Goal: Task Accomplishment & Management: Manage account settings

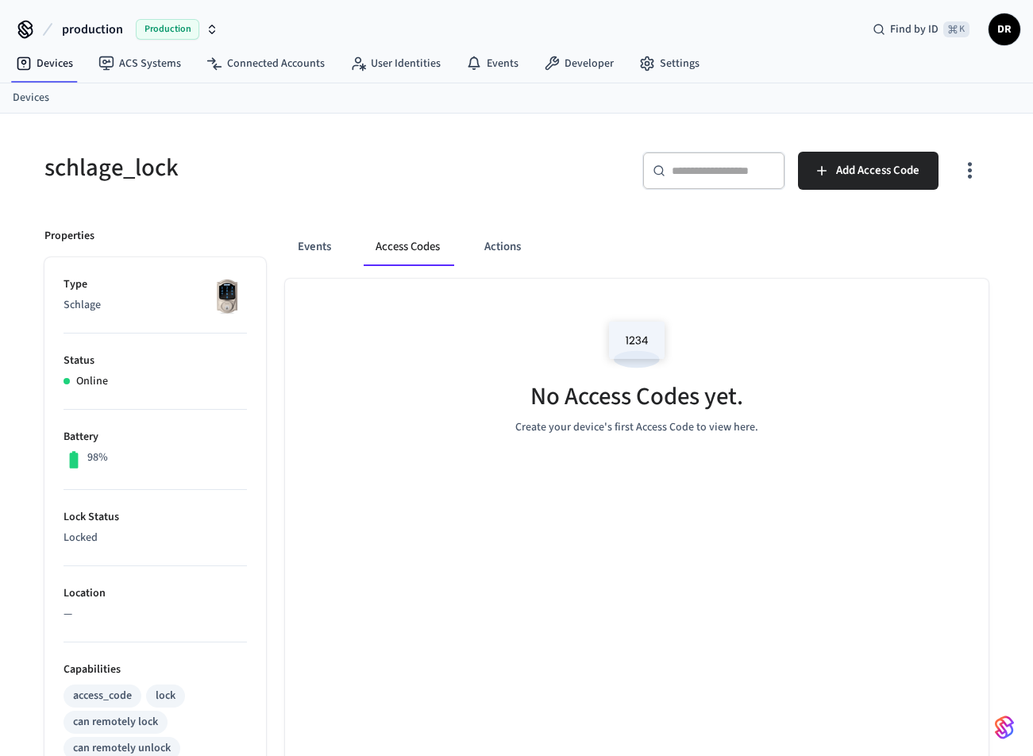
scroll to position [155, 0]
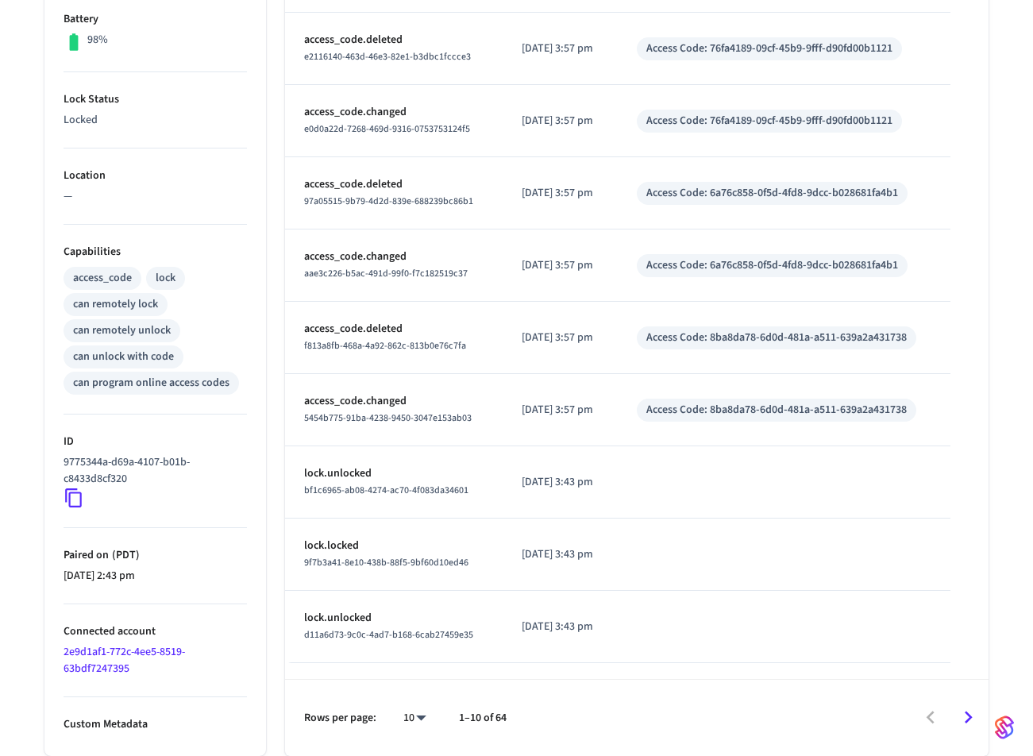
scroll to position [446, 0]
click at [944, 406] on td "Access Code: 8ba8da78-6d0d-481a-a511-639a2a431738" at bounding box center [784, 410] width 333 height 72
click at [848, 404] on div "Access Code: 8ba8da78-6d0d-481a-a511-639a2a431738" at bounding box center [777, 410] width 261 height 17
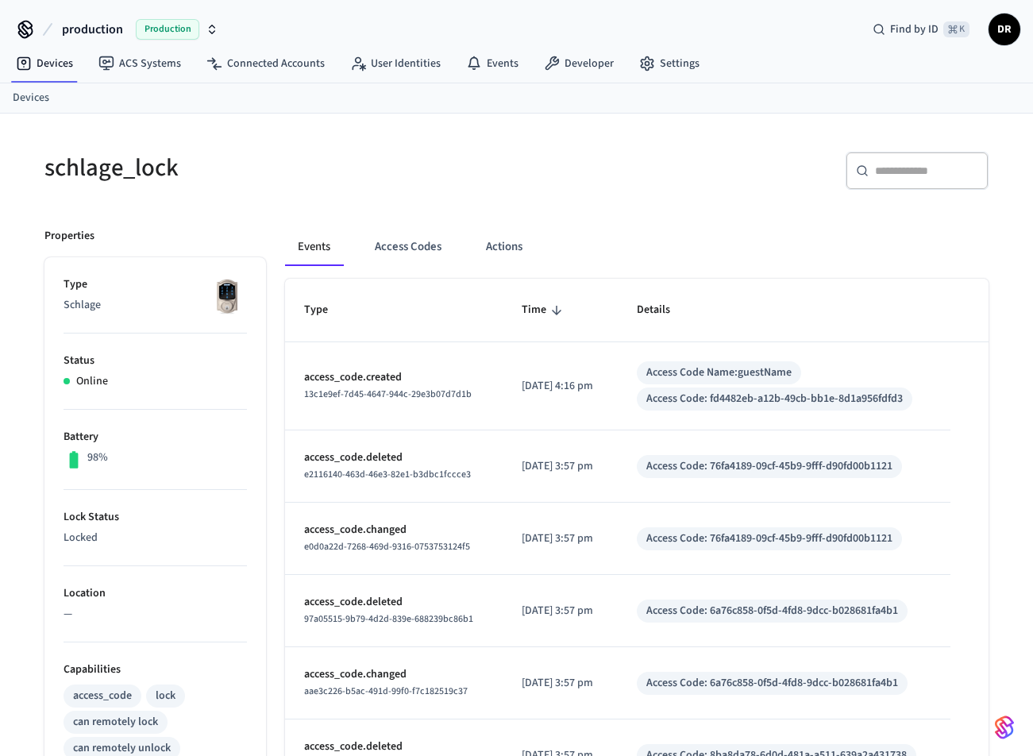
scroll to position [0, 0]
click at [924, 380] on div "Access Code Name: guestName Access Code: fd4482eb-a12b-49cb-bb1e-8d1a956fdfd3" at bounding box center [784, 385] width 295 height 49
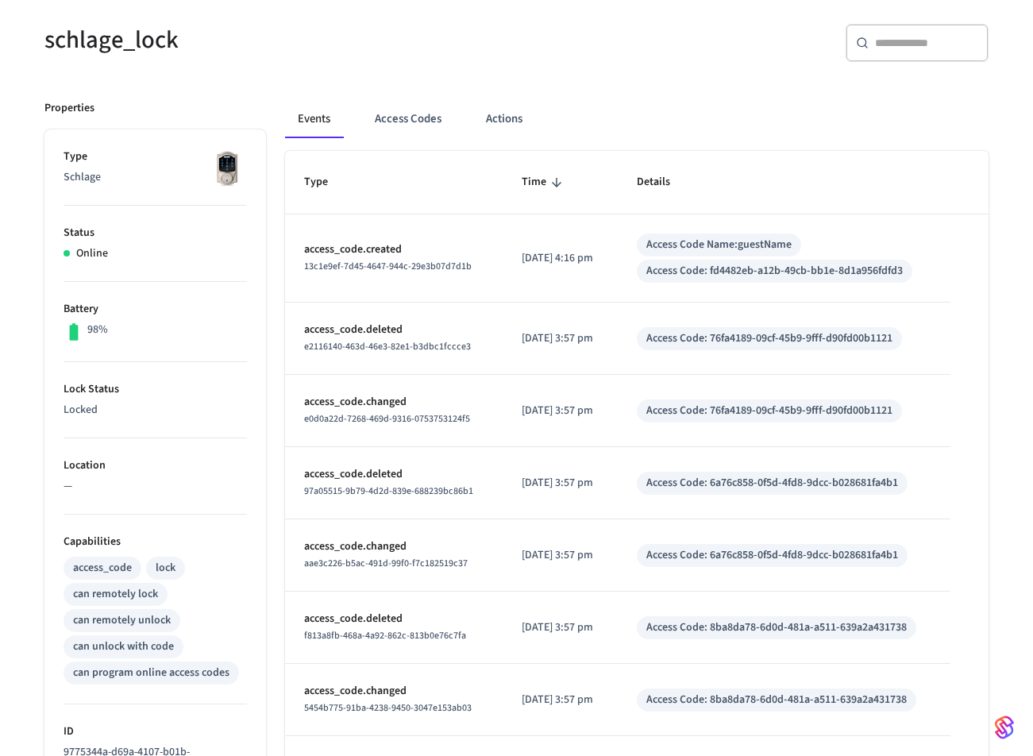
scroll to position [82, 0]
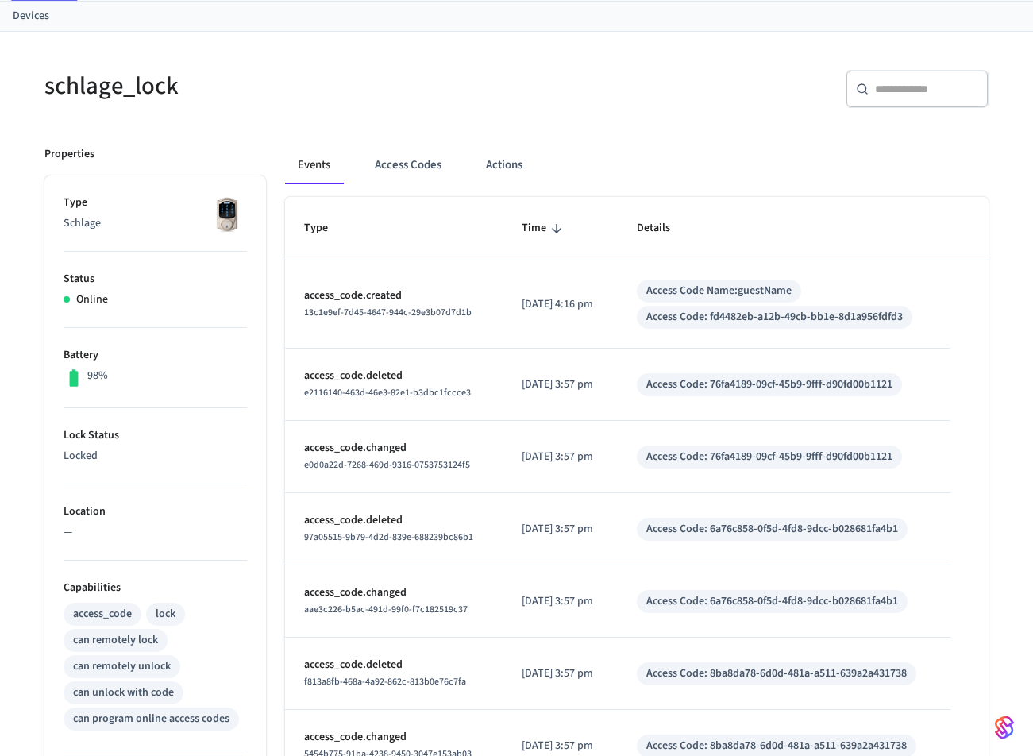
click at [849, 308] on div "Access Code: fd4482eb-a12b-49cb-bb1e-8d1a956fdfd3" at bounding box center [775, 317] width 276 height 23
click at [410, 168] on button "Access Codes" at bounding box center [408, 165] width 92 height 38
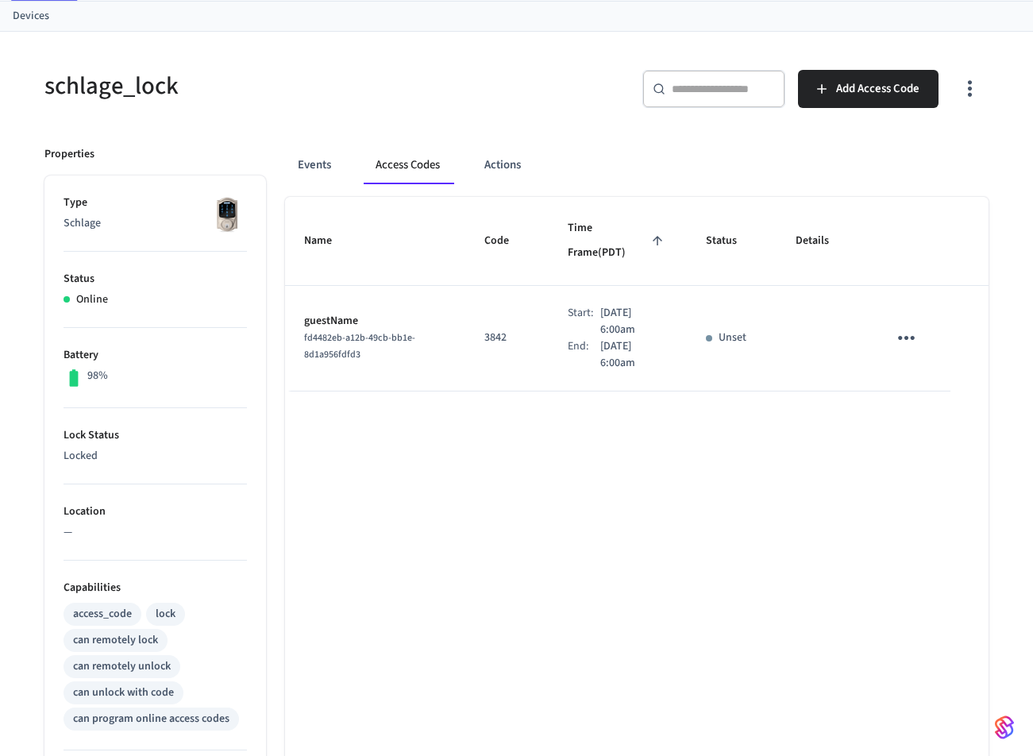
click at [907, 326] on icon "sticky table" at bounding box center [906, 338] width 25 height 25
click at [930, 397] on icon at bounding box center [926, 402] width 13 height 13
click at [318, 164] on button "Events" at bounding box center [314, 165] width 59 height 38
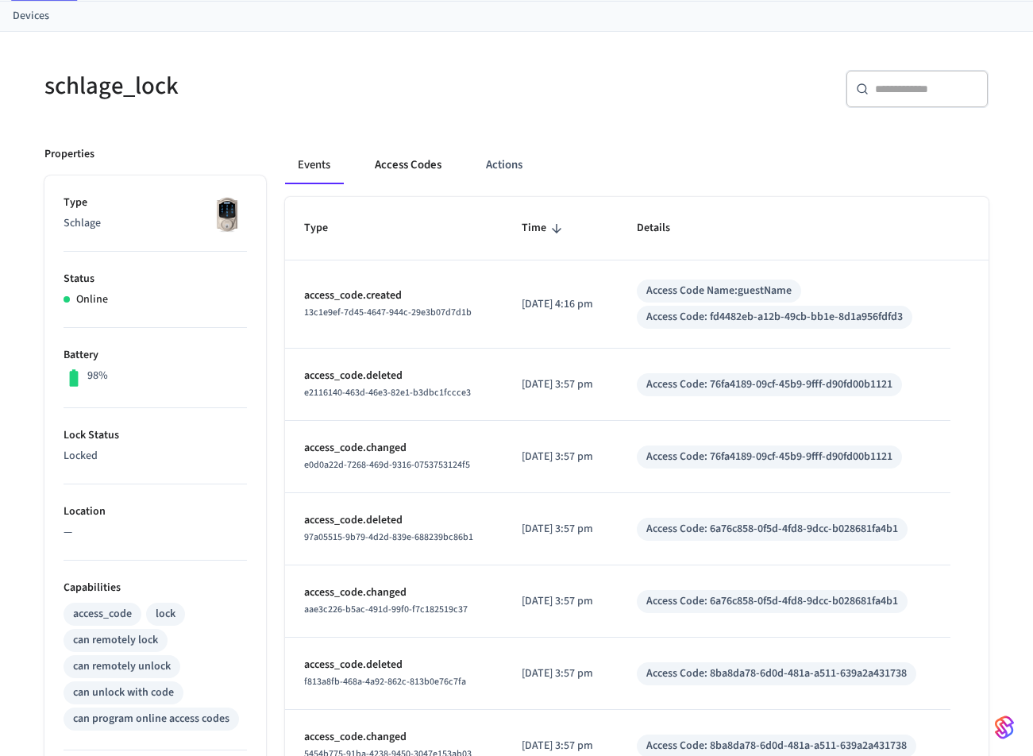
click at [424, 167] on button "Access Codes" at bounding box center [408, 165] width 92 height 38
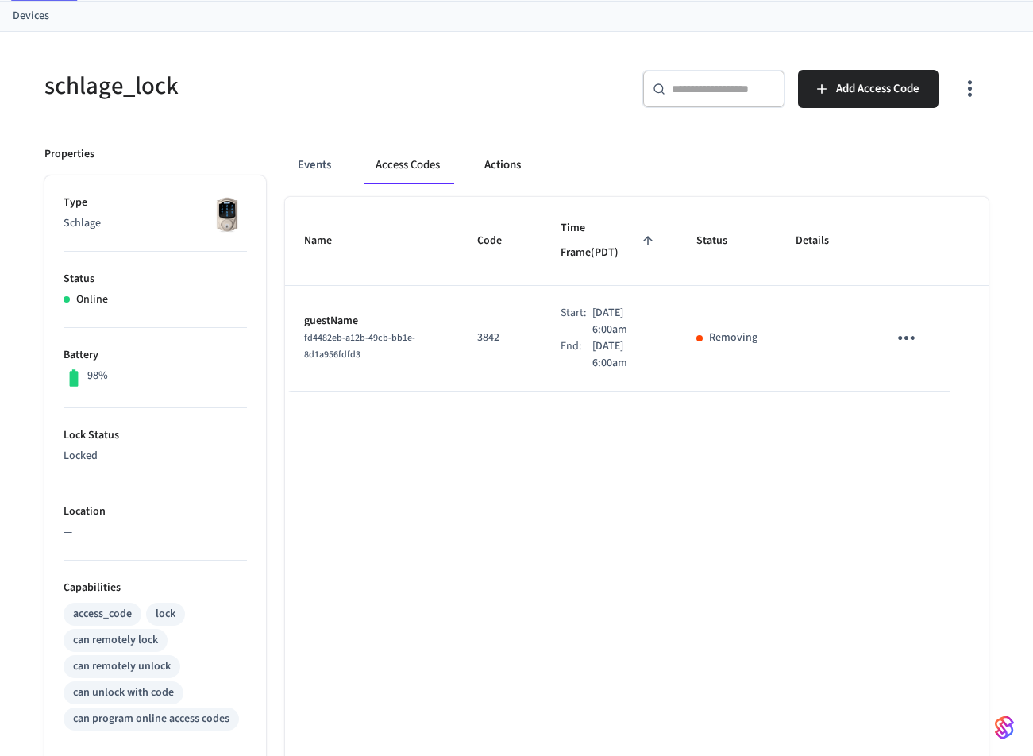
click at [499, 163] on button "Actions" at bounding box center [503, 165] width 62 height 38
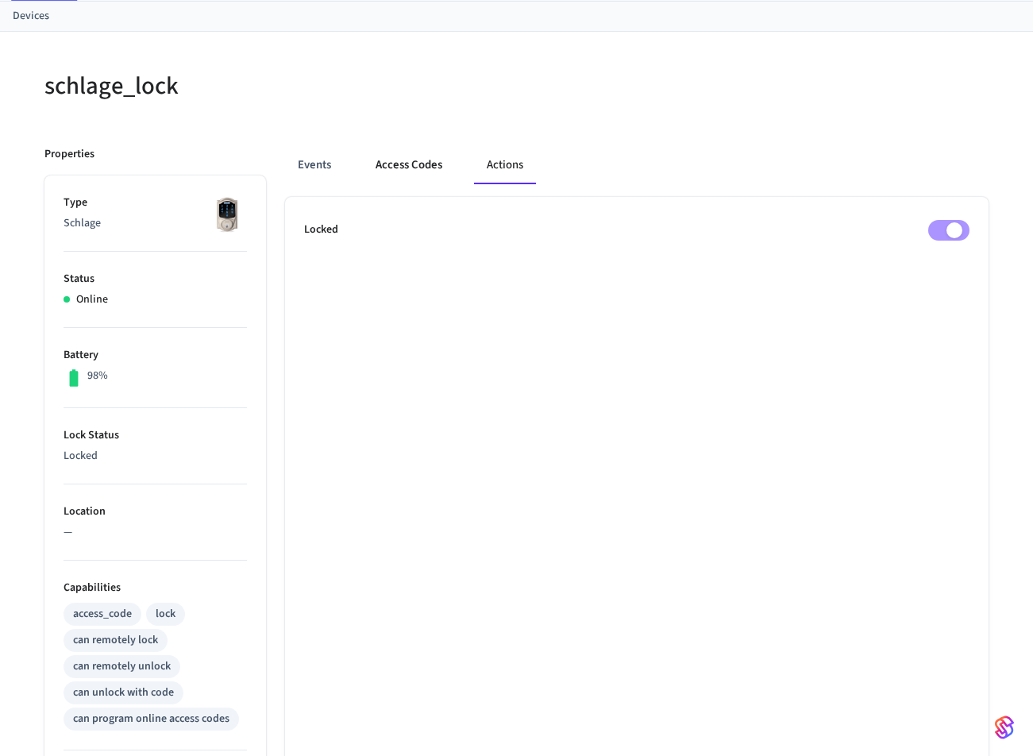
click at [423, 165] on button "Access Codes" at bounding box center [409, 165] width 92 height 38
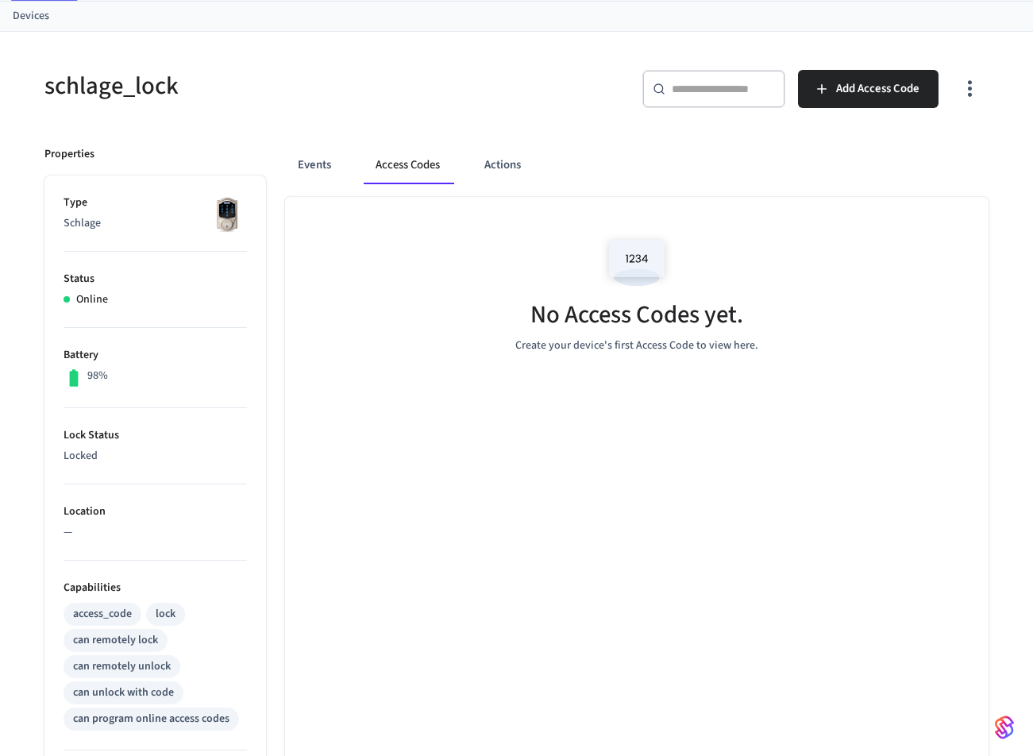
click at [408, 171] on button "Access Codes" at bounding box center [408, 165] width 90 height 38
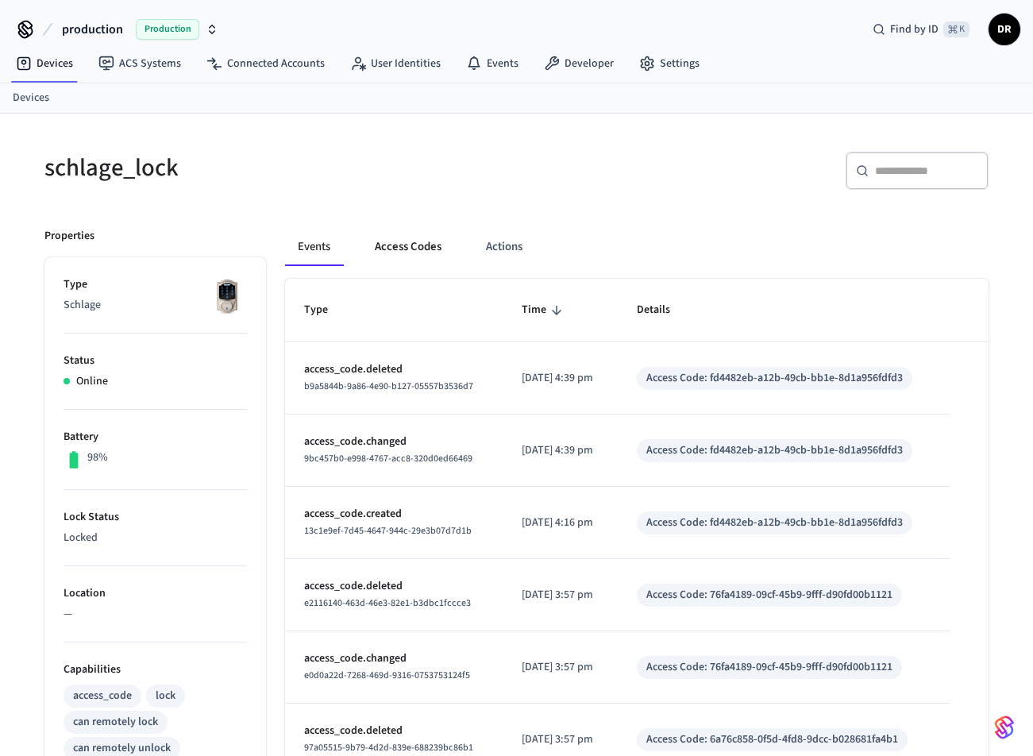
click at [411, 244] on button "Access Codes" at bounding box center [408, 247] width 92 height 38
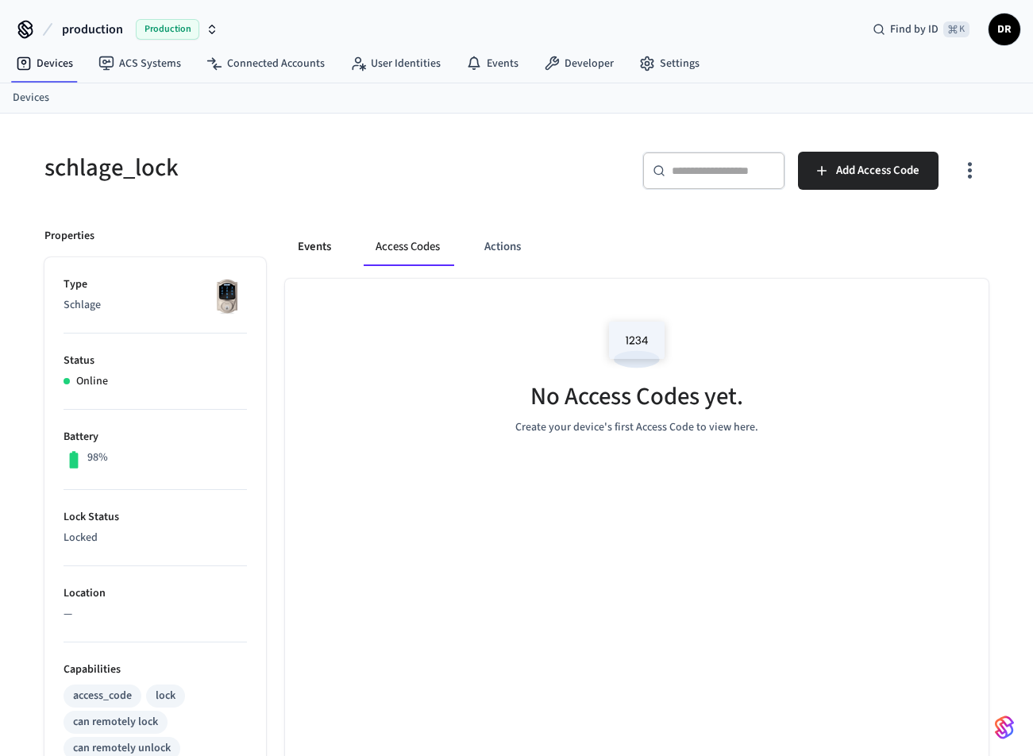
click at [334, 251] on button "Events" at bounding box center [314, 247] width 59 height 38
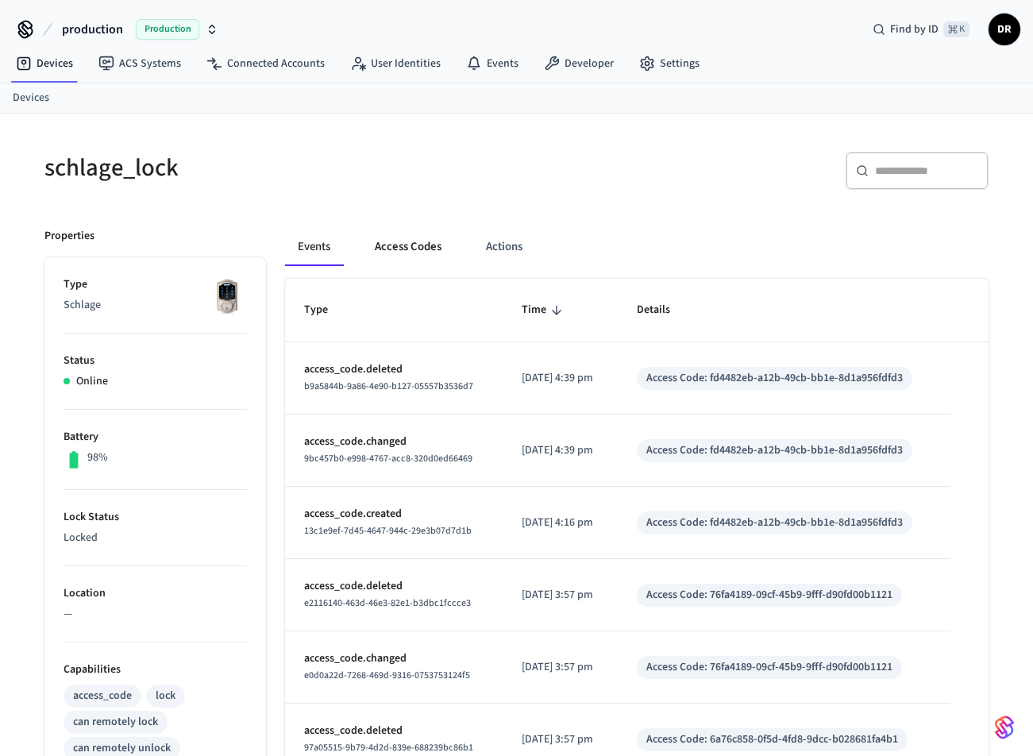
click at [403, 232] on button "Access Codes" at bounding box center [408, 247] width 92 height 38
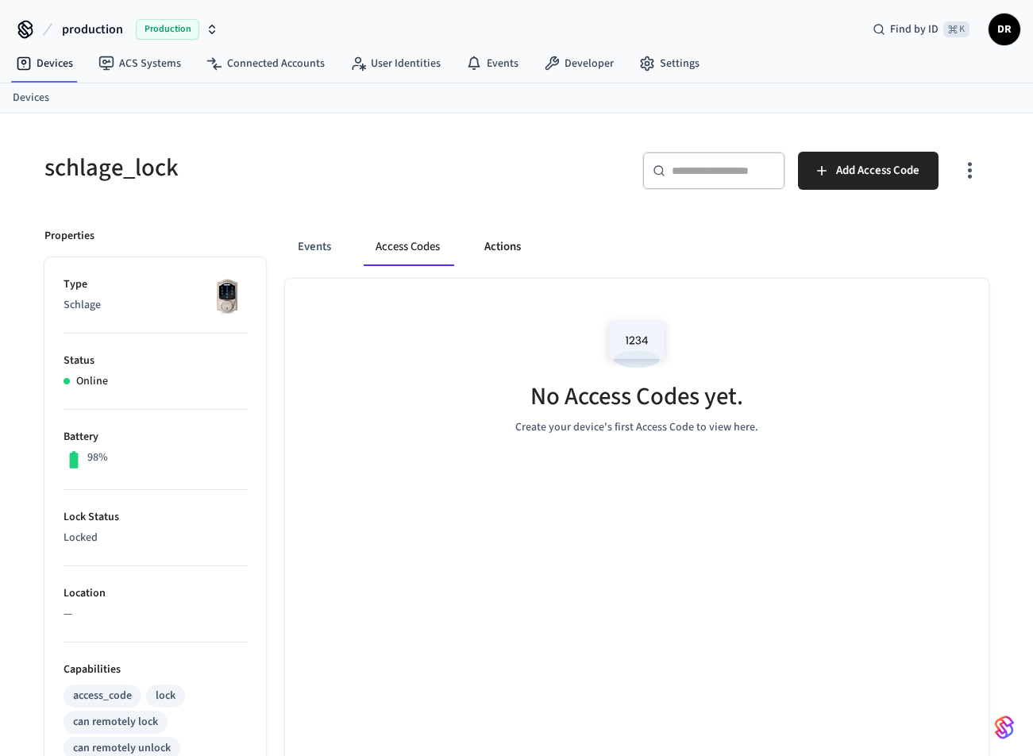
click at [517, 245] on button "Actions" at bounding box center [503, 247] width 62 height 38
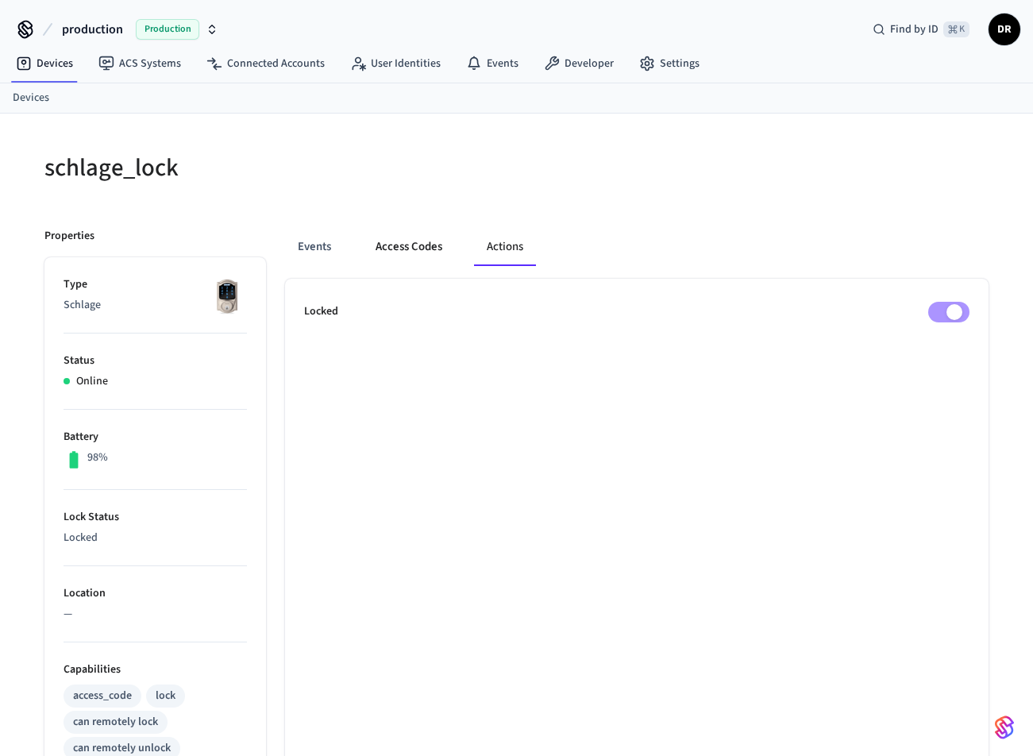
click at [437, 243] on button "Access Codes" at bounding box center [409, 247] width 92 height 38
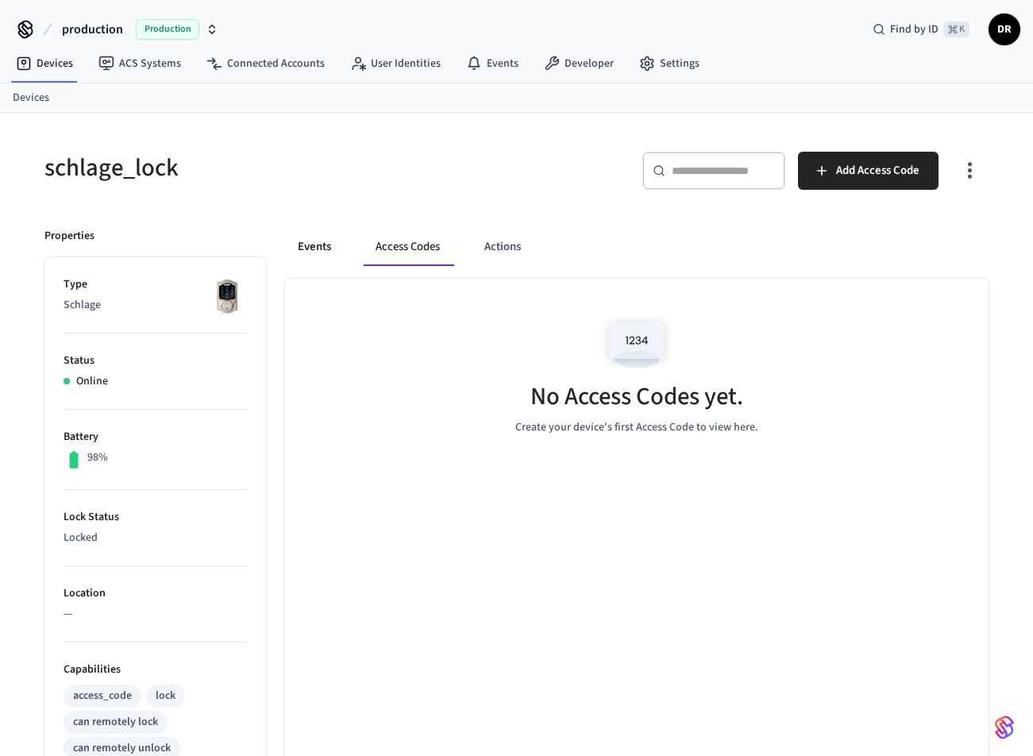
click at [330, 246] on button "Events" at bounding box center [314, 247] width 59 height 38
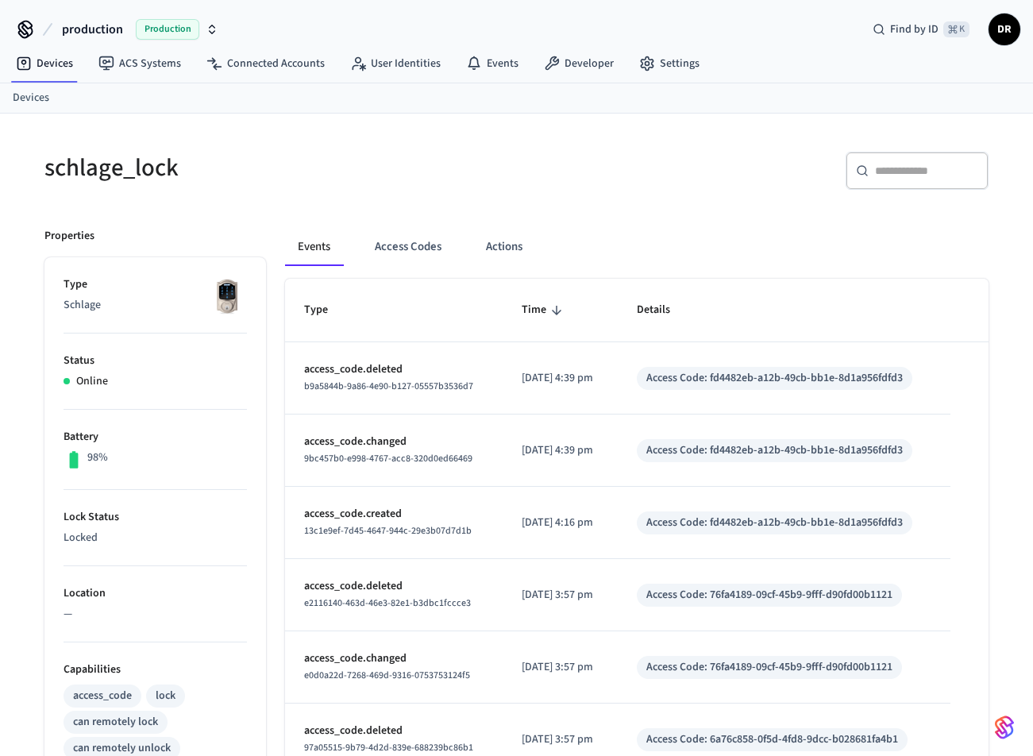
click at [697, 212] on div "Events Access Codes Actions Type Time Details access_code.deleted b9a5844b-9a86…" at bounding box center [627, 691] width 723 height 965
click at [424, 249] on button "Access Codes" at bounding box center [408, 247] width 92 height 38
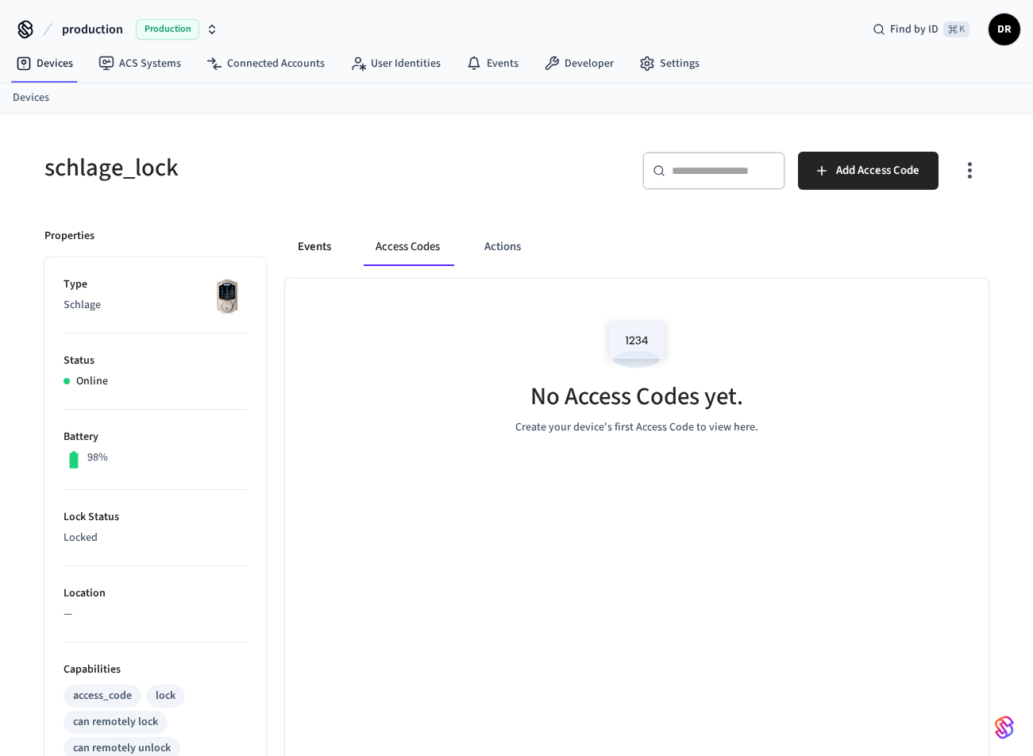
click at [305, 245] on button "Events" at bounding box center [314, 247] width 59 height 38
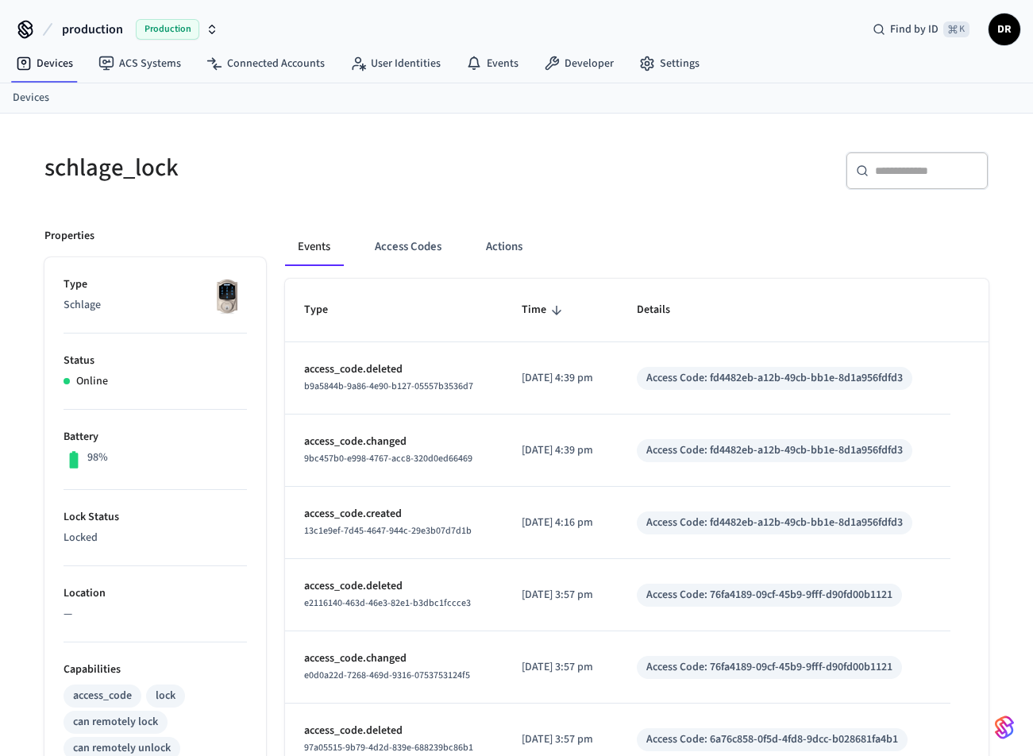
click at [178, 29] on span "Production" at bounding box center [168, 29] width 64 height 21
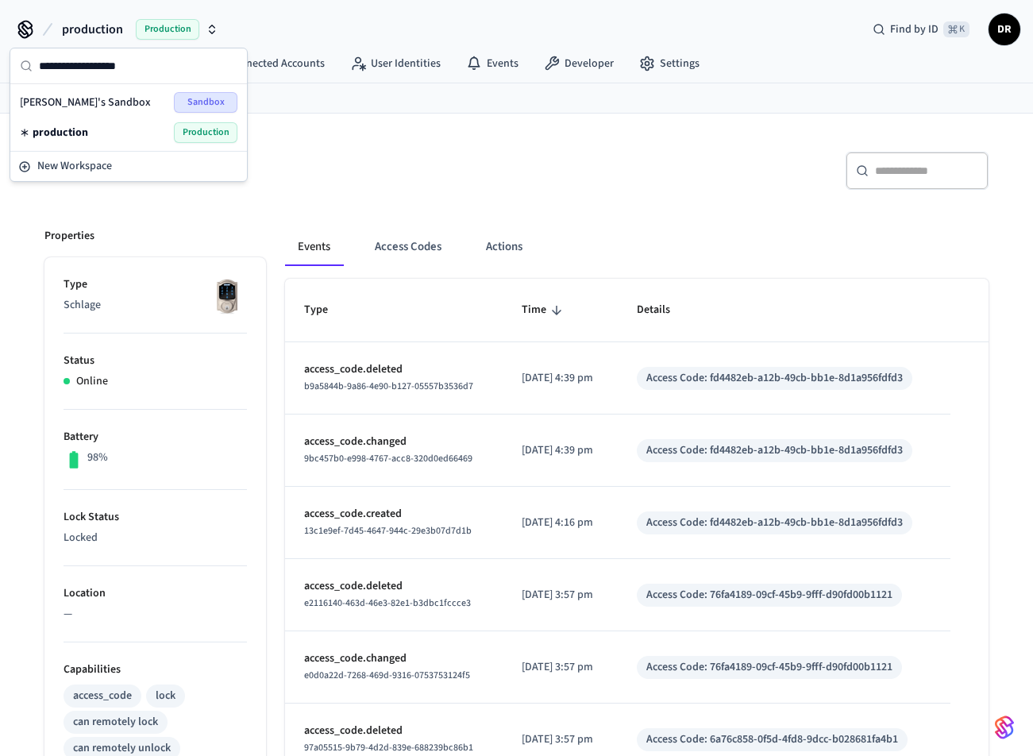
click at [91, 130] on div "production Production" at bounding box center [129, 132] width 218 height 21
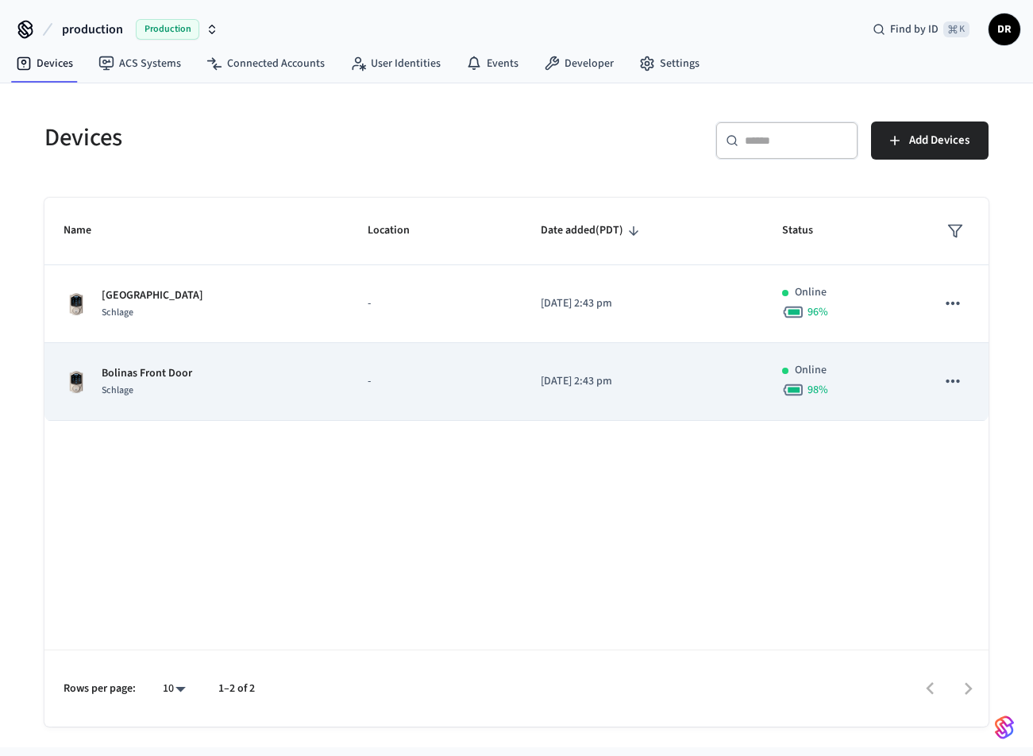
click at [141, 395] on div "Schlage" at bounding box center [147, 390] width 91 height 17
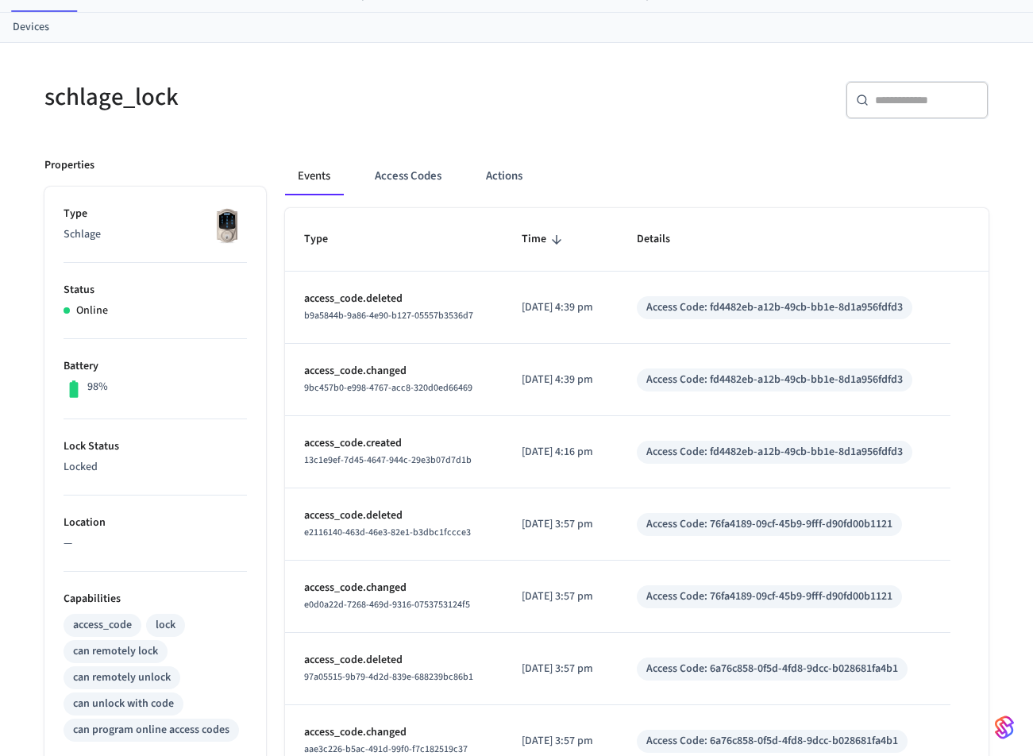
scroll to position [72, 0]
click at [690, 415] on td "Access Code: fd4482eb-a12b-49cb-bb1e-8d1a956fdfd3" at bounding box center [784, 378] width 333 height 72
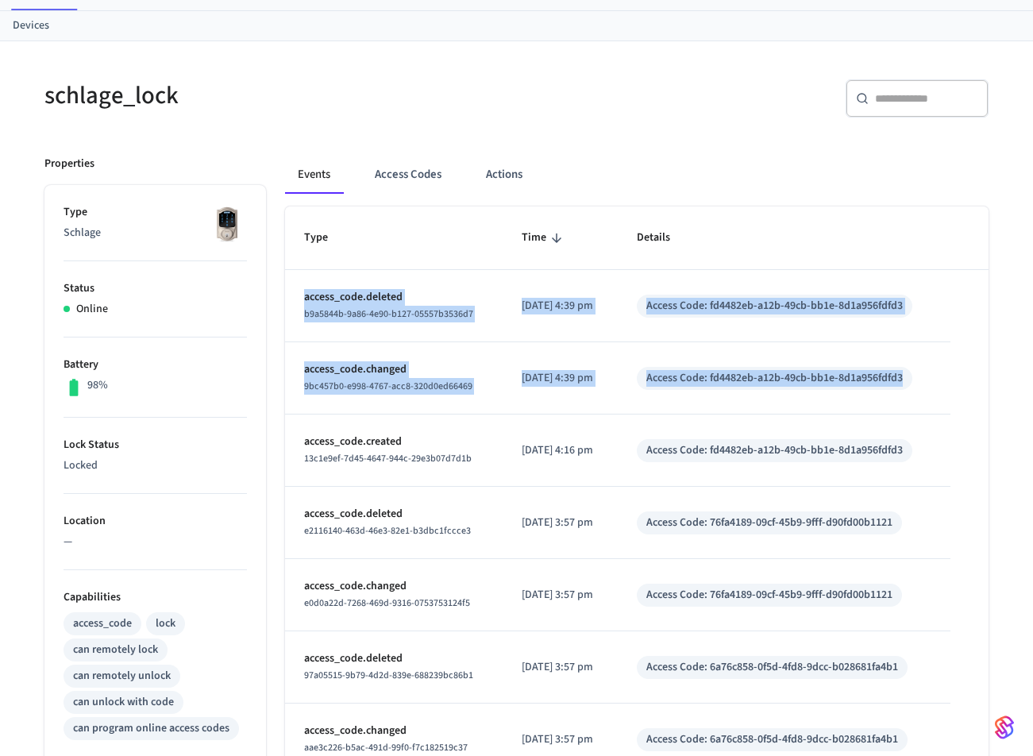
drag, startPoint x: 682, startPoint y: 415, endPoint x: 384, endPoint y: 280, distance: 326.7
click at [384, 280] on tbody "access_code.deleted b9a5844b-9a86-4e90-b127-05557b3536d7 2025/08/25 at 4:39 pm …" at bounding box center [637, 631] width 704 height 723
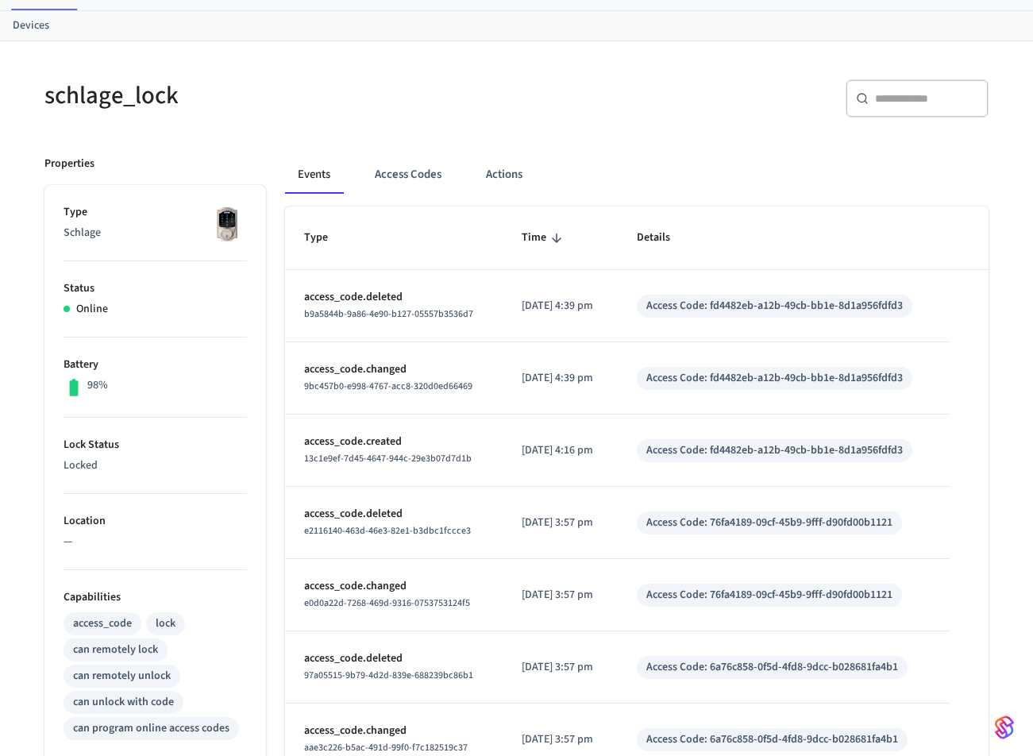
click at [716, 148] on div "Events Access Codes Actions Type Time Details access_code.deleted b9a5844b-9a86…" at bounding box center [627, 619] width 723 height 965
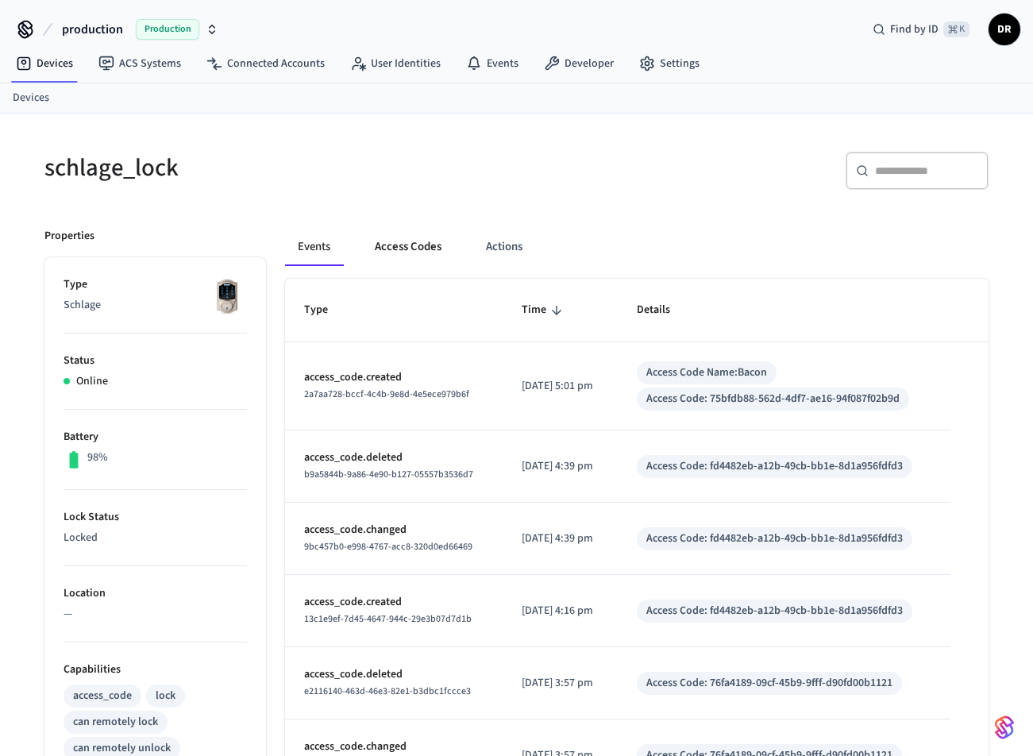
click at [428, 244] on button "Access Codes" at bounding box center [408, 247] width 92 height 38
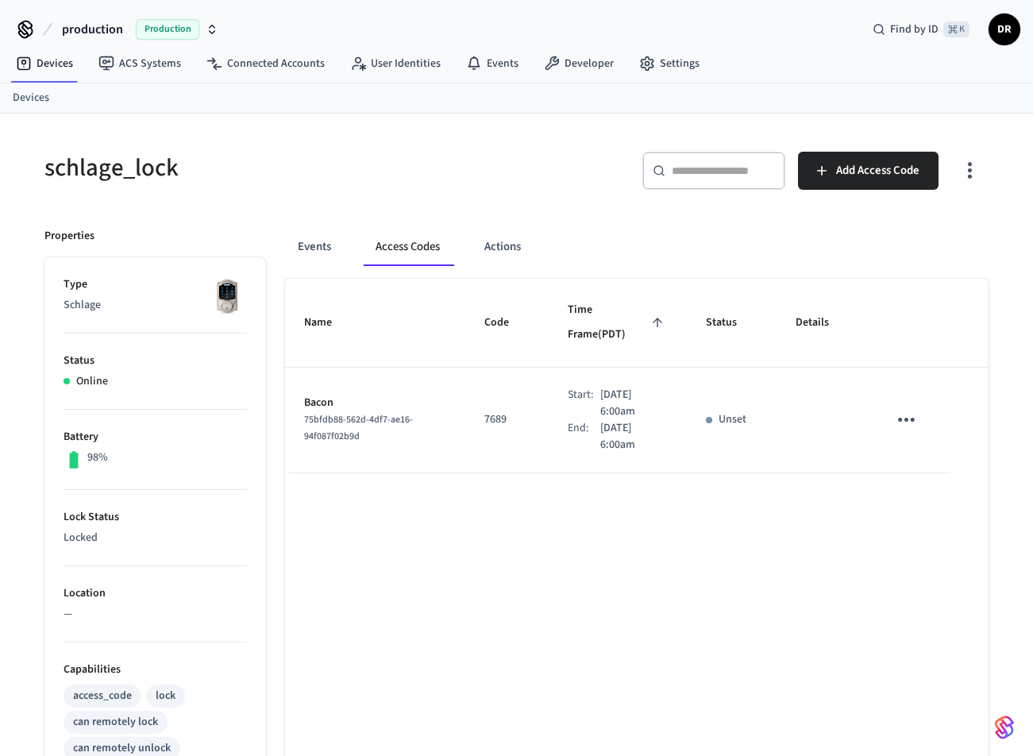
click at [651, 315] on icon "sticky table" at bounding box center [658, 322] width 14 height 14
click at [653, 318] on icon "sticky table" at bounding box center [658, 323] width 10 height 10
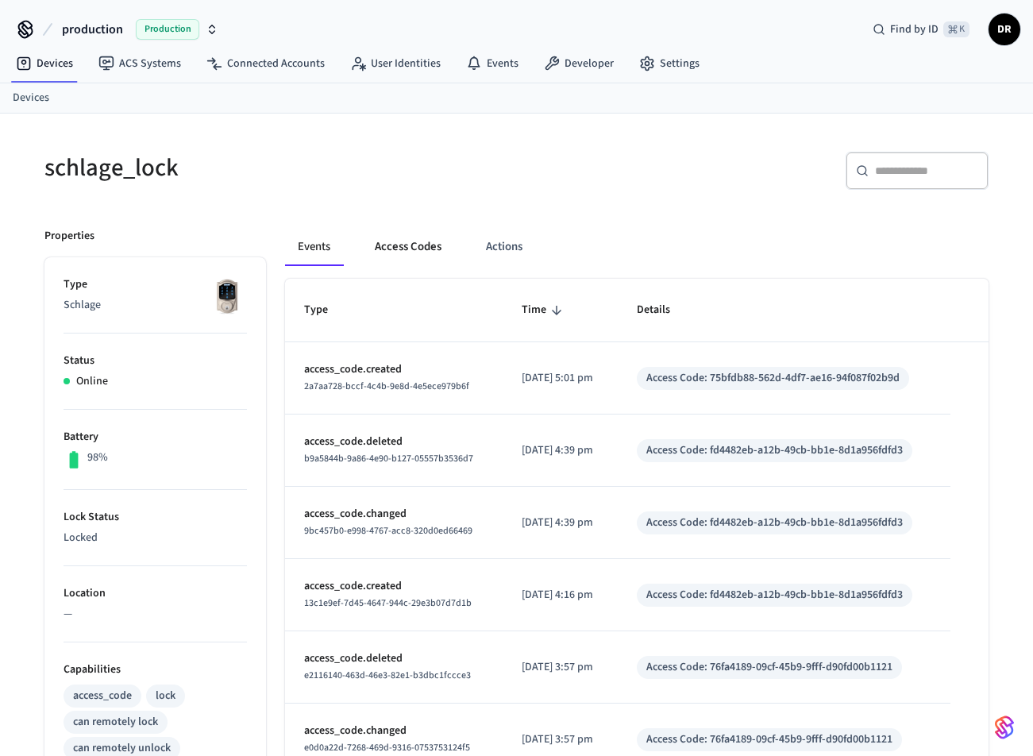
click at [418, 240] on button "Access Codes" at bounding box center [408, 247] width 92 height 38
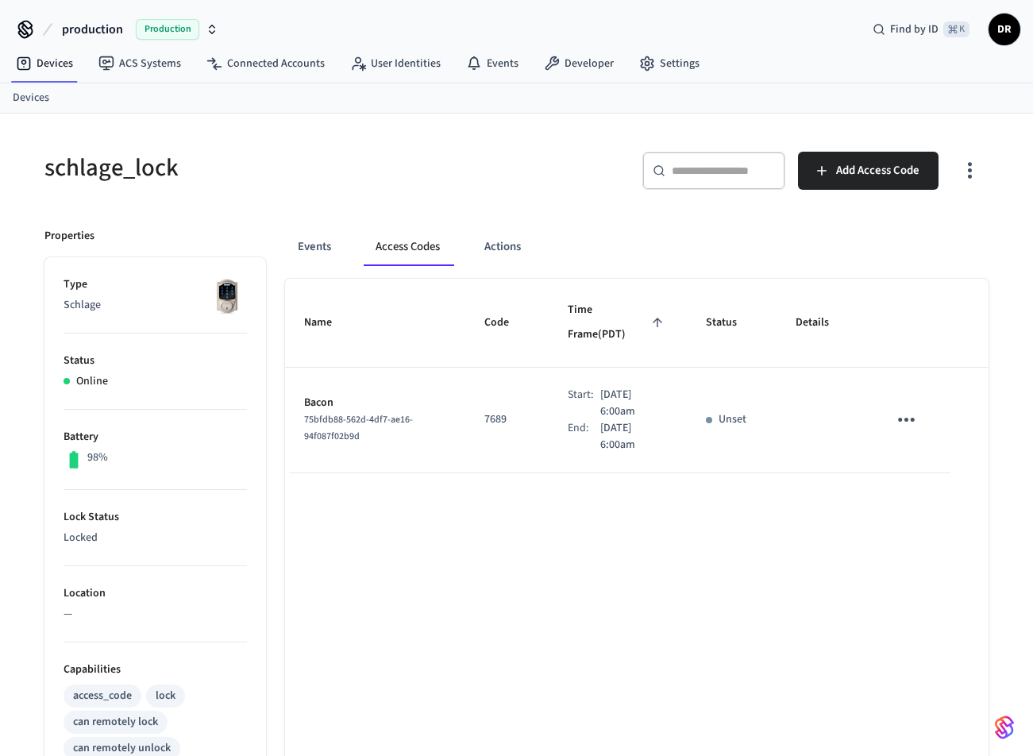
click at [912, 418] on icon "sticky table" at bounding box center [906, 420] width 17 height 4
click at [926, 466] on li "Delete" at bounding box center [948, 474] width 75 height 42
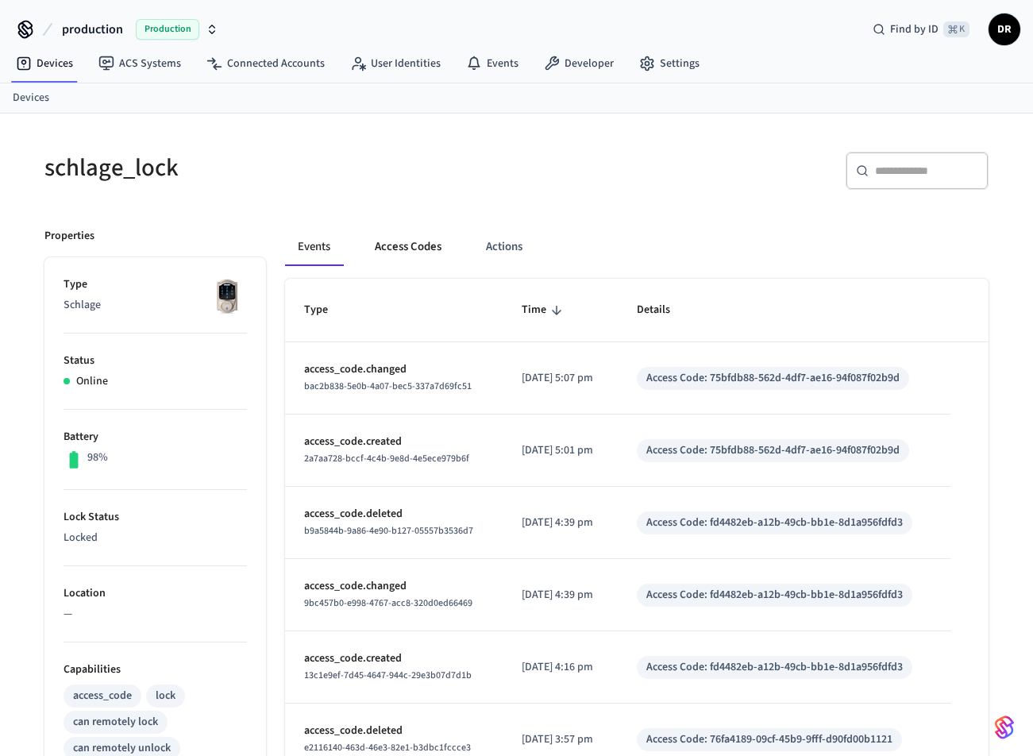
click at [404, 248] on button "Access Codes" at bounding box center [408, 247] width 92 height 38
click at [404, 255] on button "Access Codes" at bounding box center [408, 247] width 92 height 38
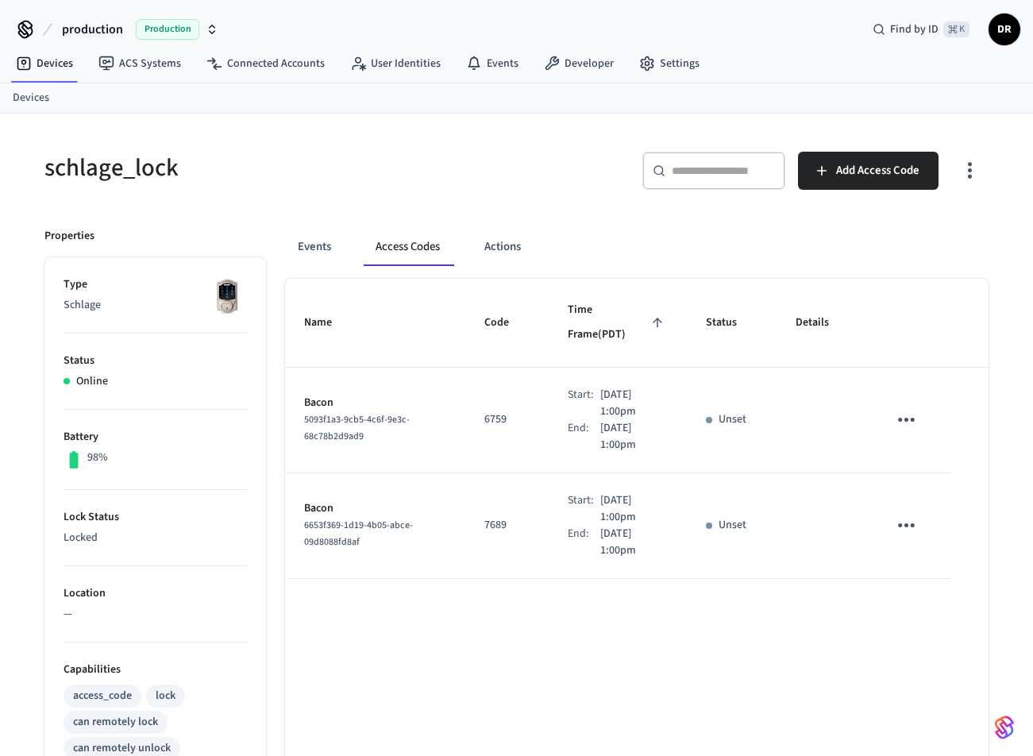
click at [909, 513] on icon "sticky table" at bounding box center [906, 525] width 25 height 25
click at [909, 500] on div at bounding box center [516, 378] width 1033 height 756
click at [909, 513] on icon "sticky table" at bounding box center [906, 525] width 25 height 25
click at [929, 592] on icon at bounding box center [925, 590] width 7 height 10
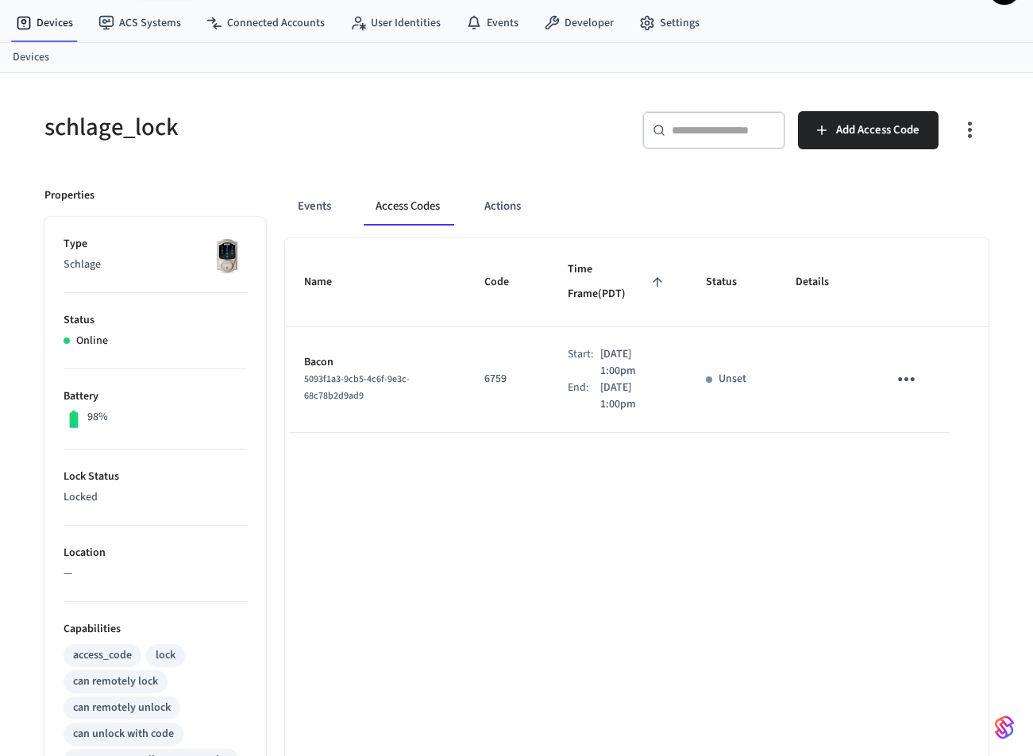
scroll to position [42, 0]
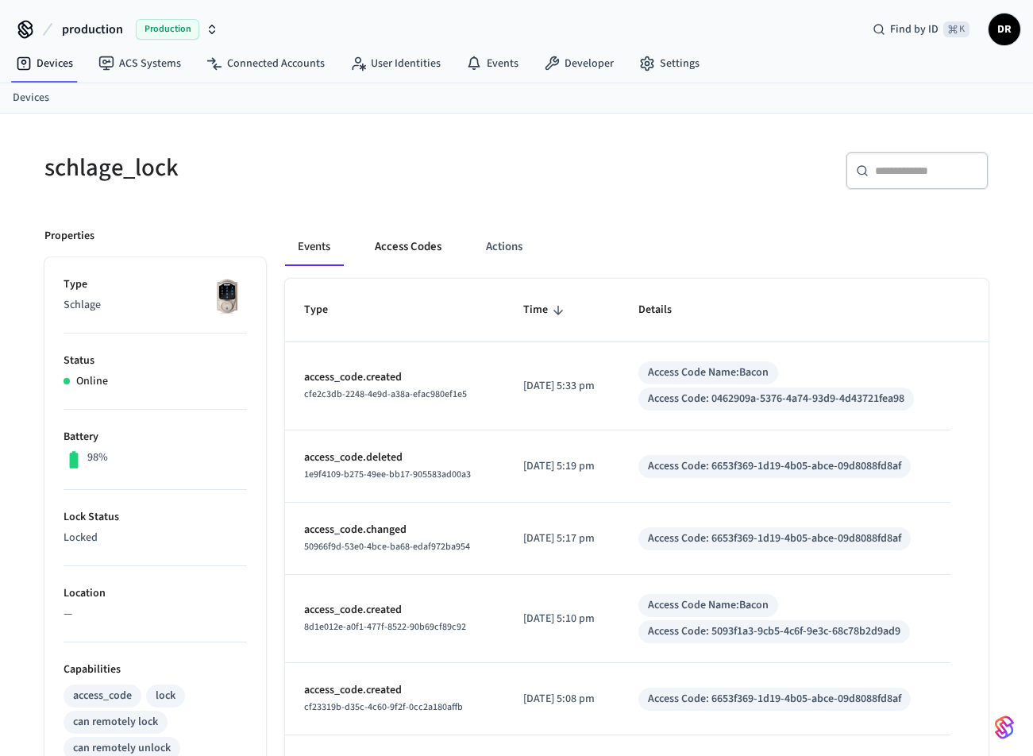
click at [429, 245] on button "Access Codes" at bounding box center [408, 247] width 92 height 38
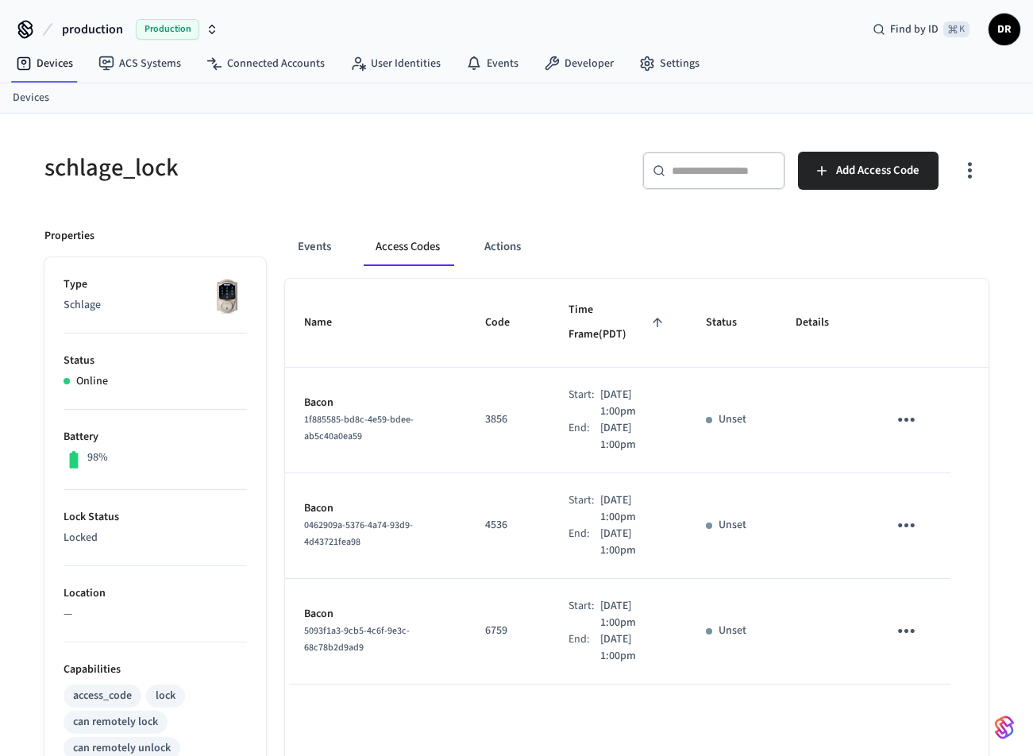
click at [909, 513] on icon "sticky table" at bounding box center [906, 525] width 25 height 25
click at [926, 584] on icon at bounding box center [926, 590] width 13 height 13
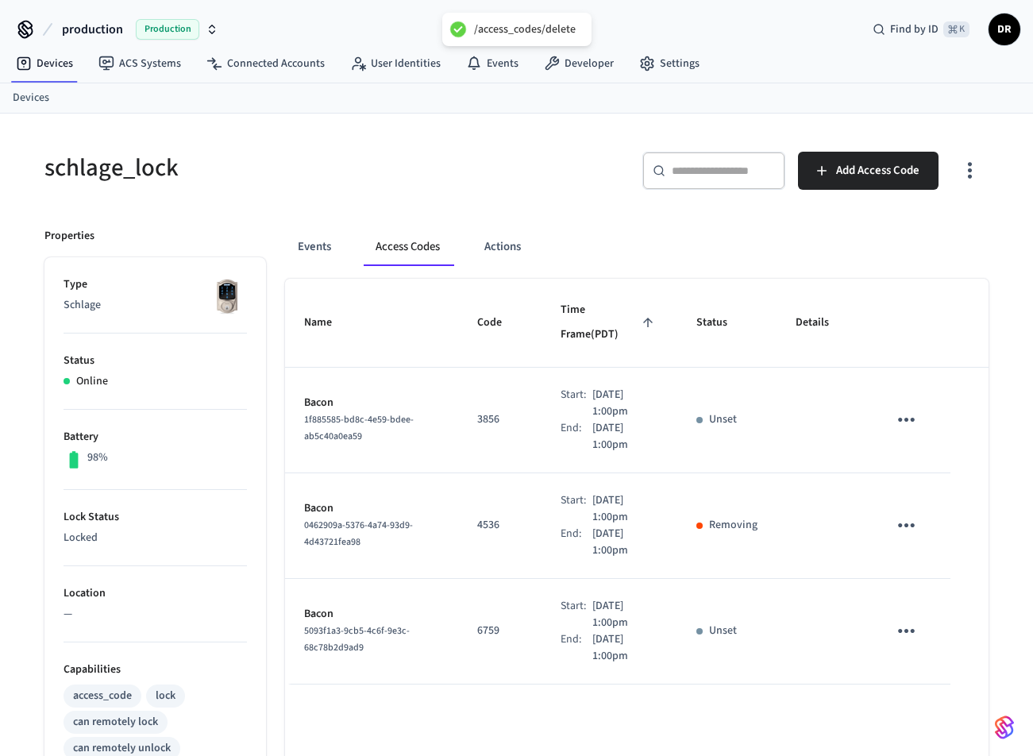
click at [908, 619] on icon "sticky table" at bounding box center [906, 631] width 25 height 25
click at [930, 686] on li "Delete" at bounding box center [944, 695] width 75 height 42
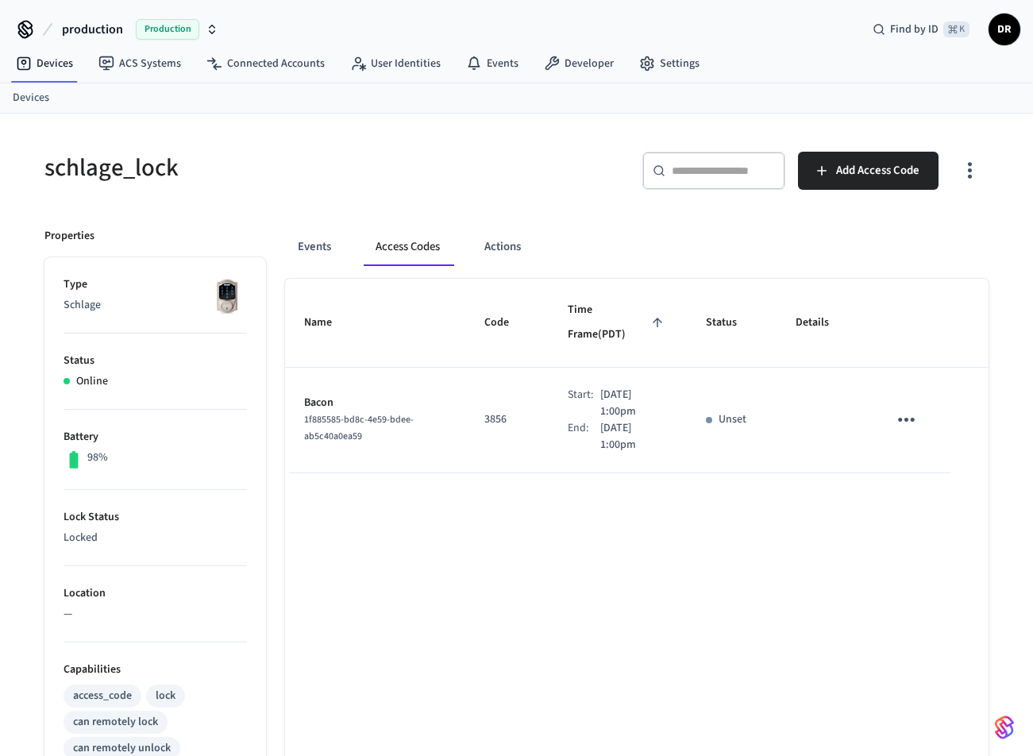
click at [597, 214] on div "Events Access Codes Actions Name Code Time Frame (PDT) Status Details Bacon 1f8…" at bounding box center [627, 691] width 723 height 965
